Goal: Task Accomplishment & Management: Manage account settings

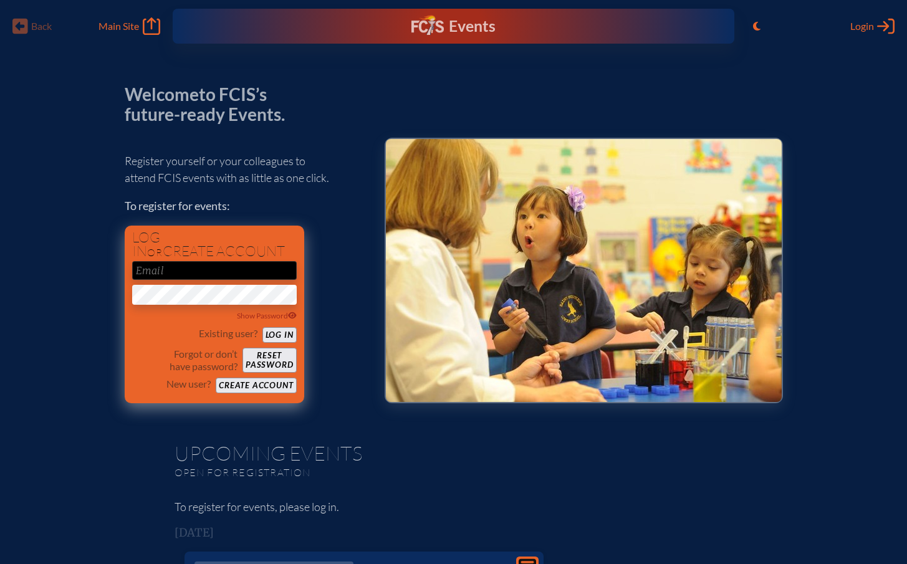
type input "[EMAIL_ADDRESS][DOMAIN_NAME]"
click at [274, 335] on button "Log in" at bounding box center [279, 335] width 34 height 16
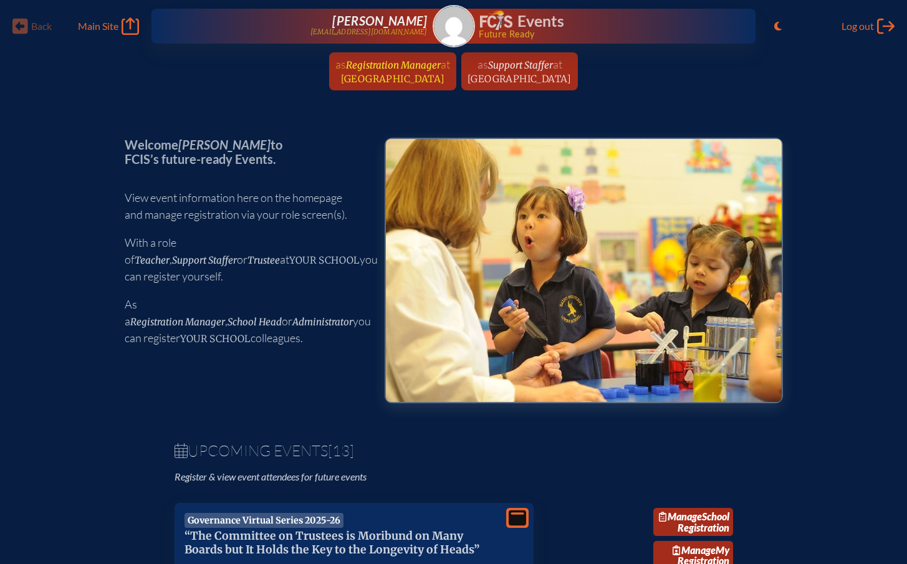
click at [402, 72] on span "at [GEOGRAPHIC_DATA]" at bounding box center [395, 70] width 109 height 27
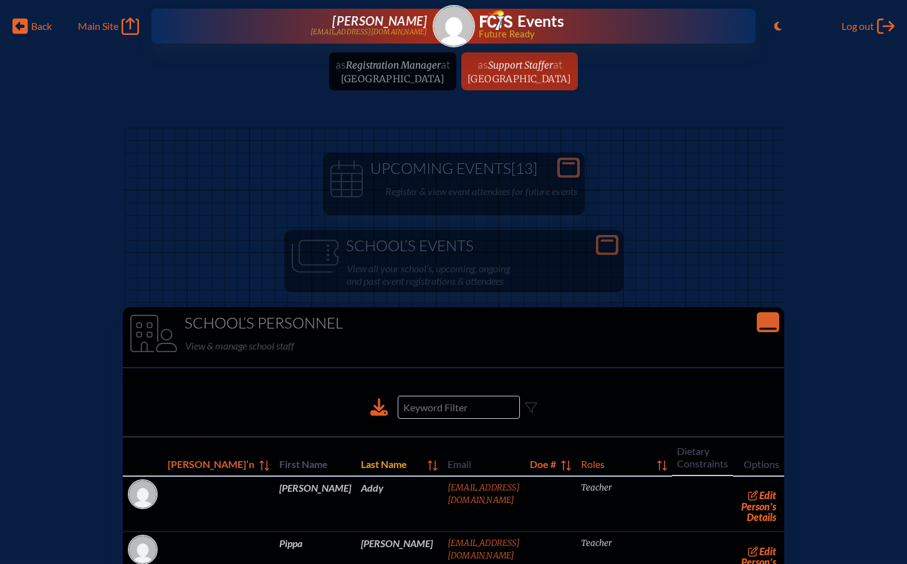
click at [361, 468] on span "Last Name" at bounding box center [392, 463] width 62 height 15
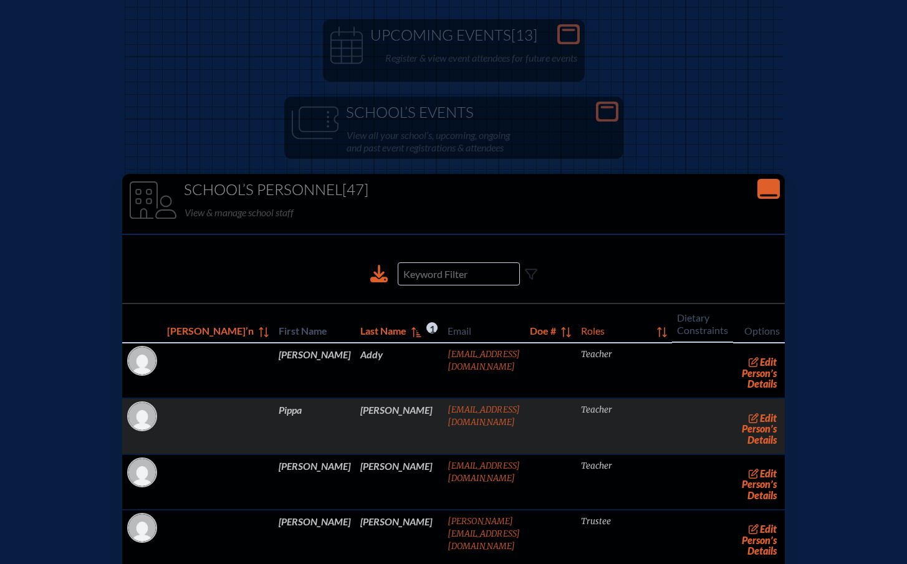
scroll to position [190, 0]
